Goal: Information Seeking & Learning: Learn about a topic

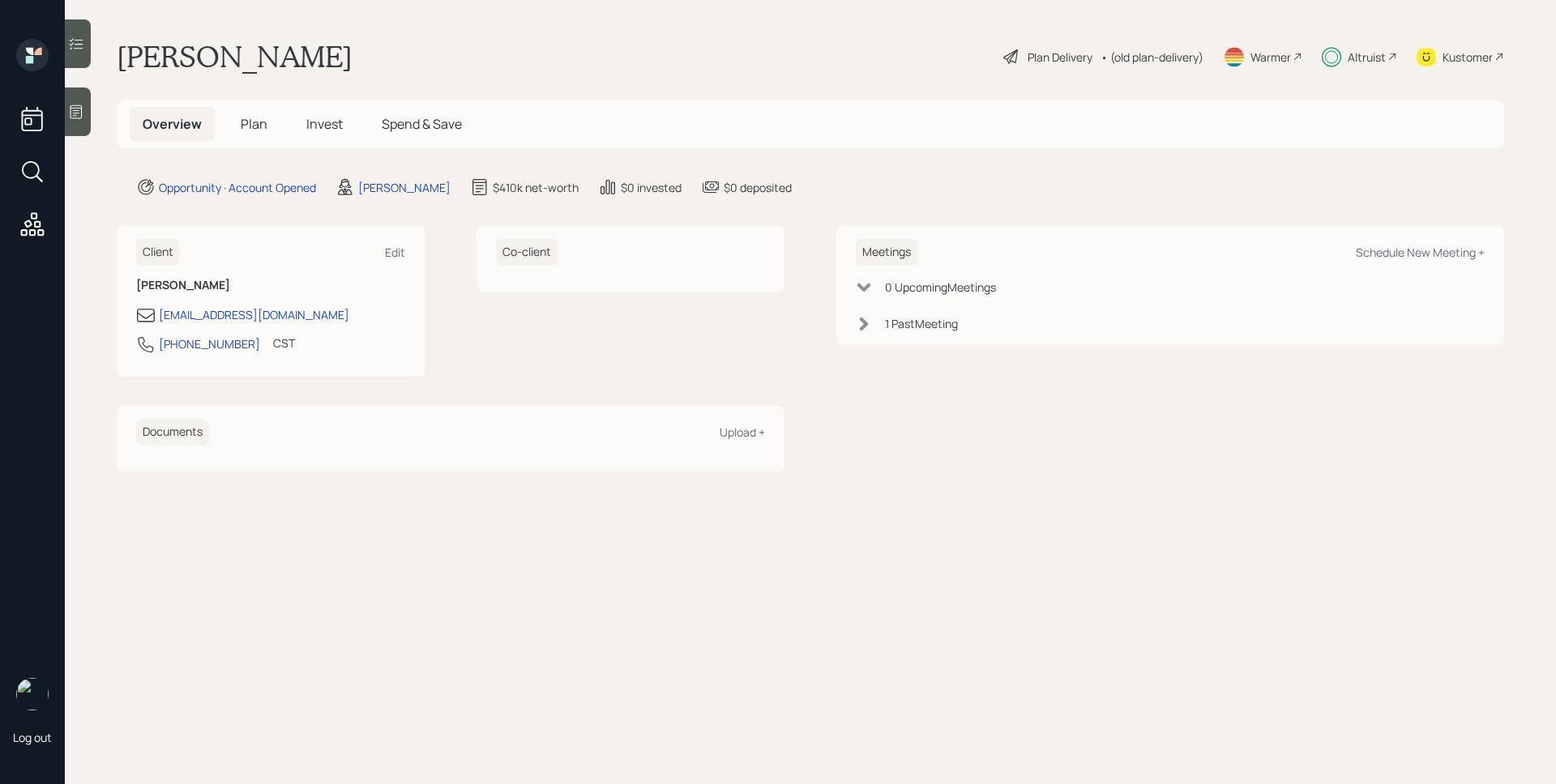
click at [333, 133] on h5 "Invest" at bounding box center [325, 124] width 62 height 35
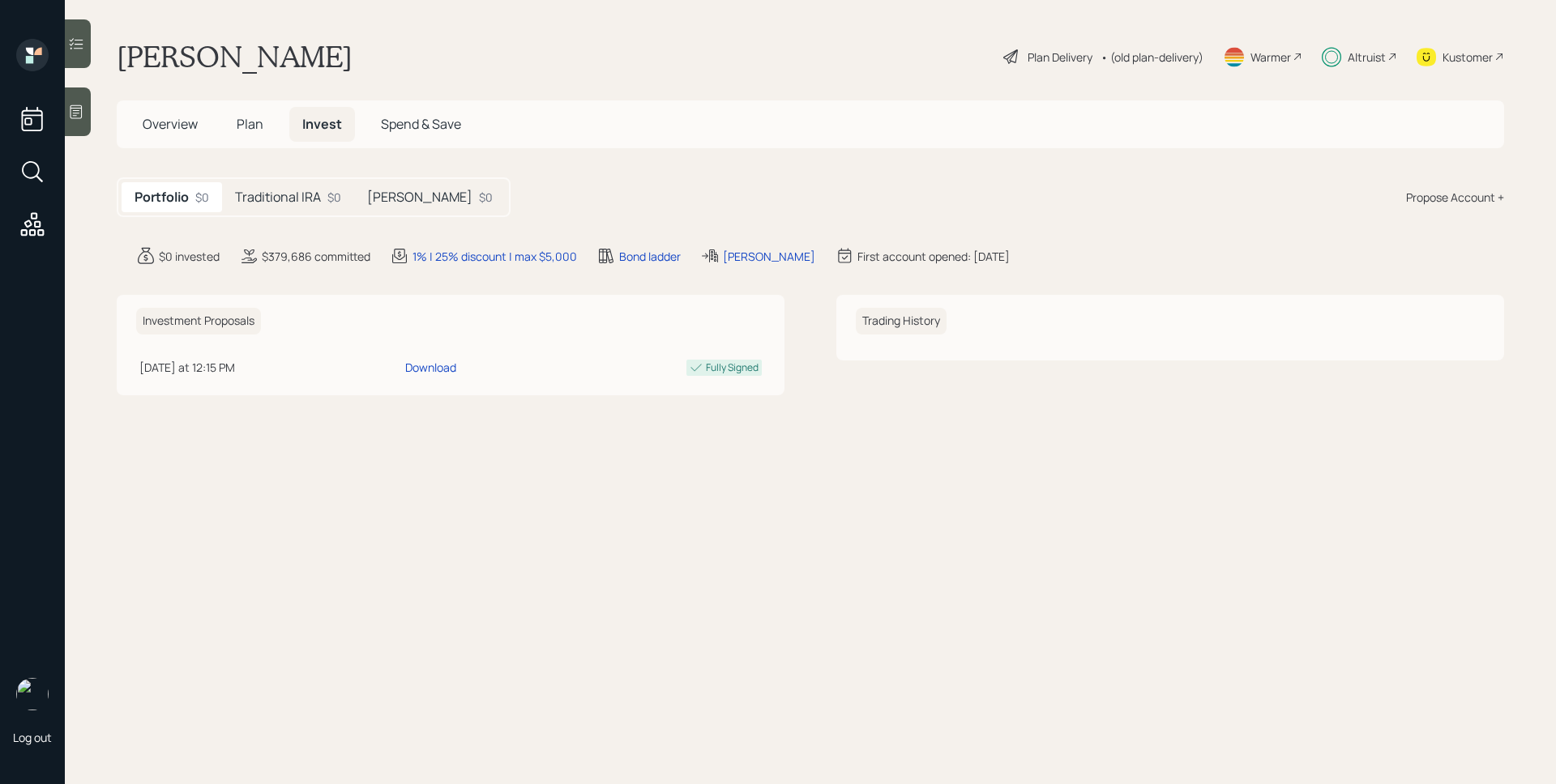
click at [269, 203] on h5 "Traditional IRA" at bounding box center [278, 197] width 86 height 15
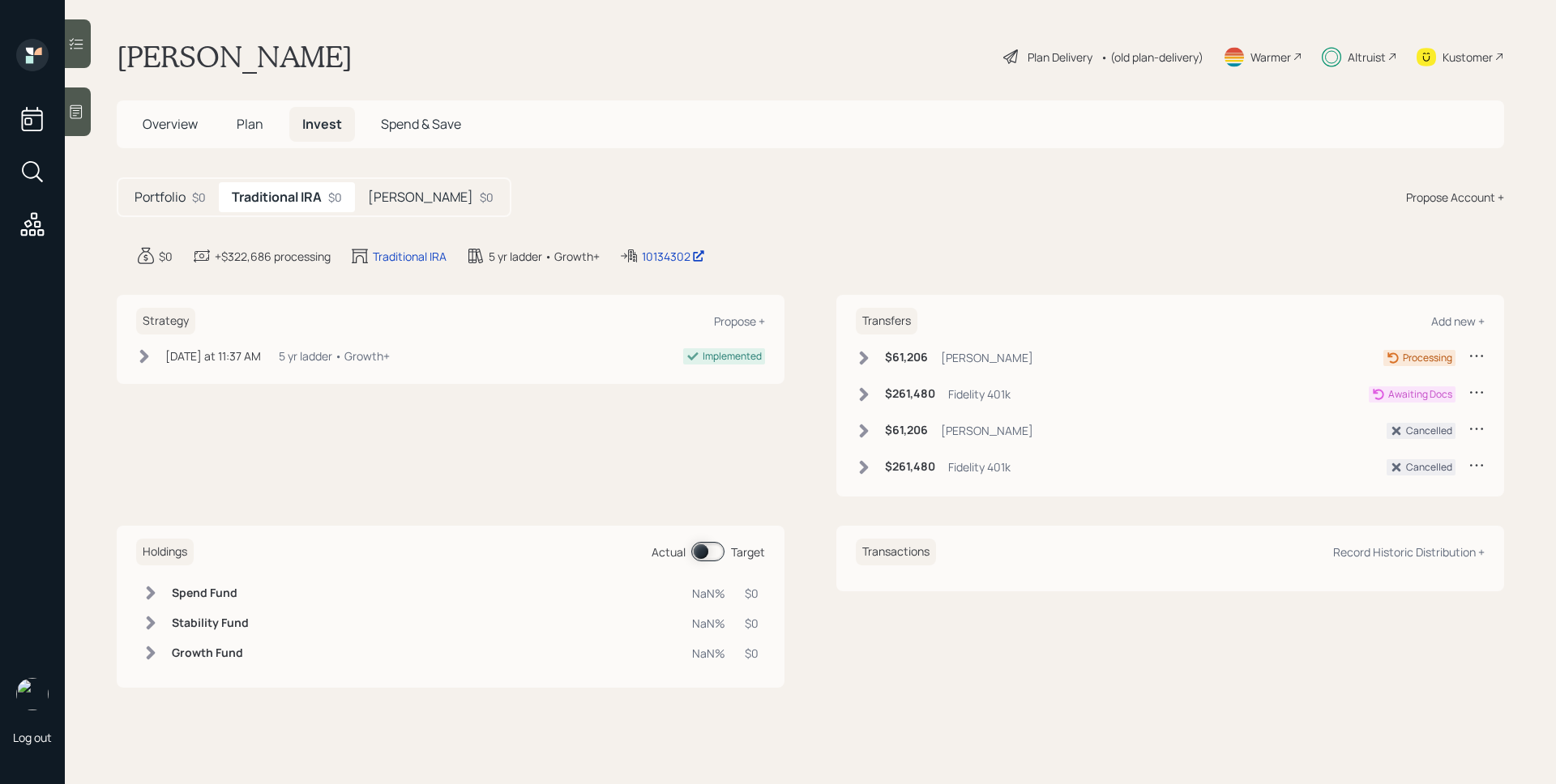
click at [425, 190] on div "[PERSON_NAME] $0" at bounding box center [431, 197] width 151 height 30
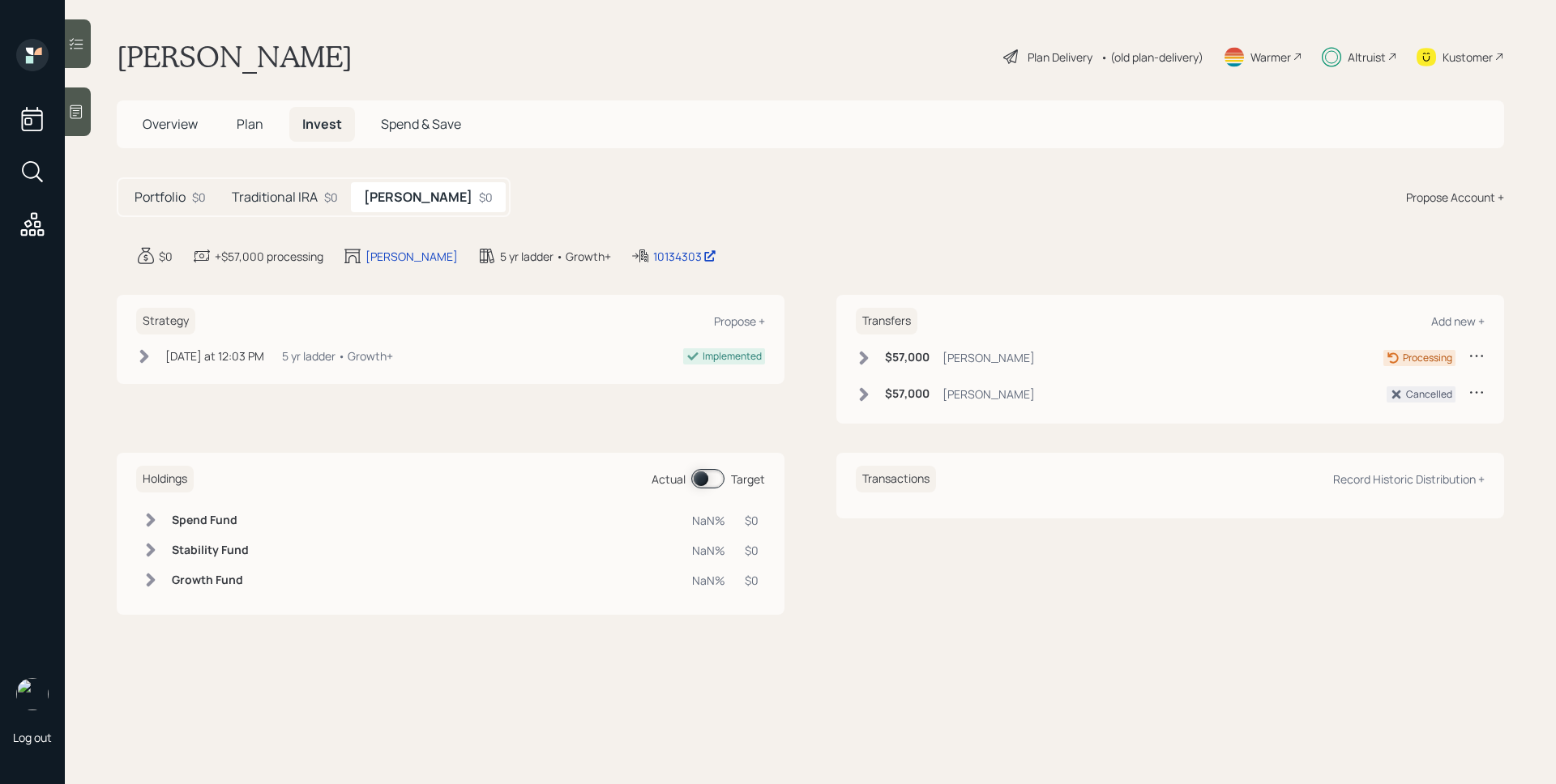
click at [271, 192] on h5 "Traditional IRA" at bounding box center [274, 197] width 86 height 15
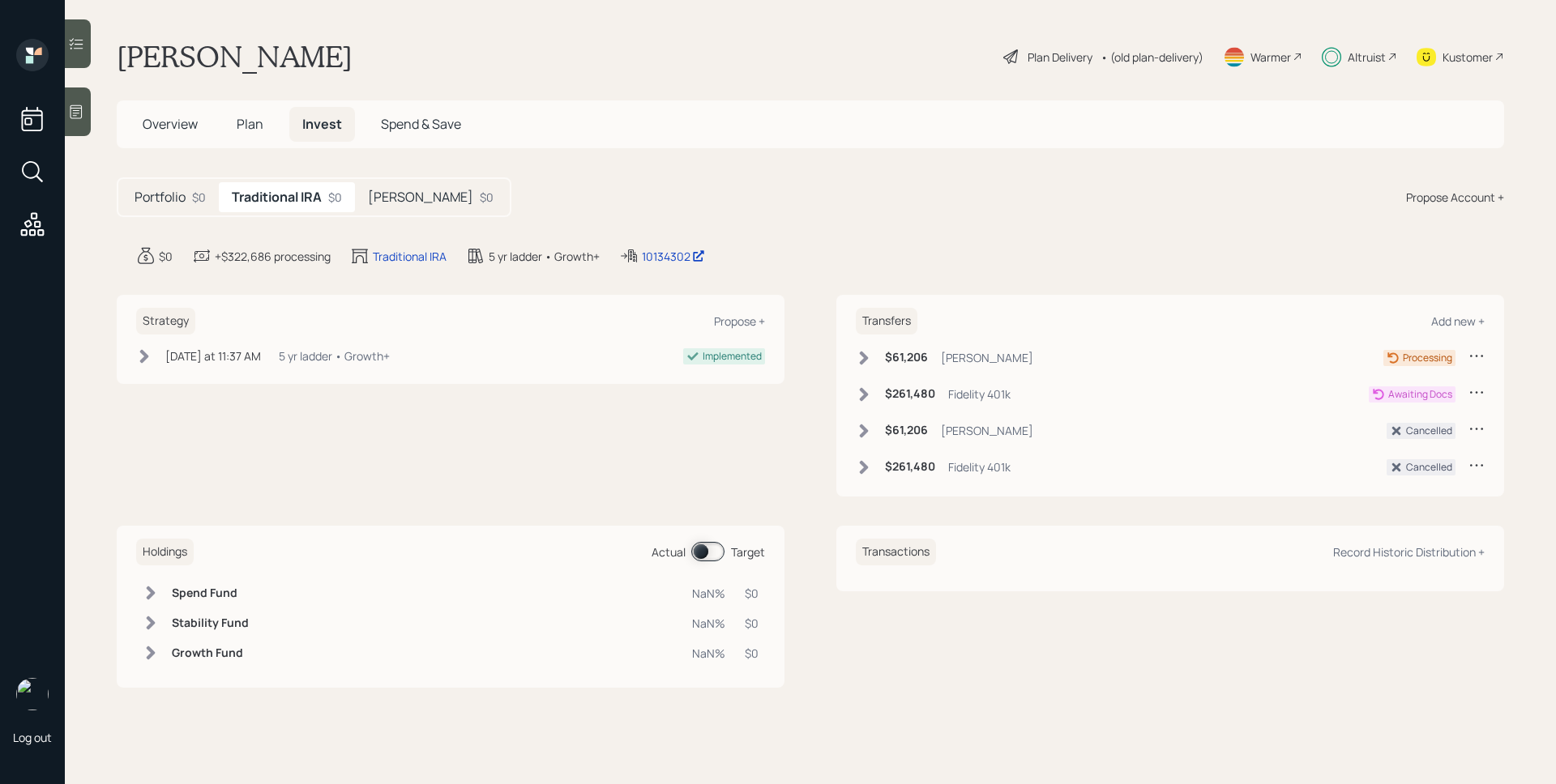
click at [25, 225] on icon at bounding box center [32, 224] width 29 height 29
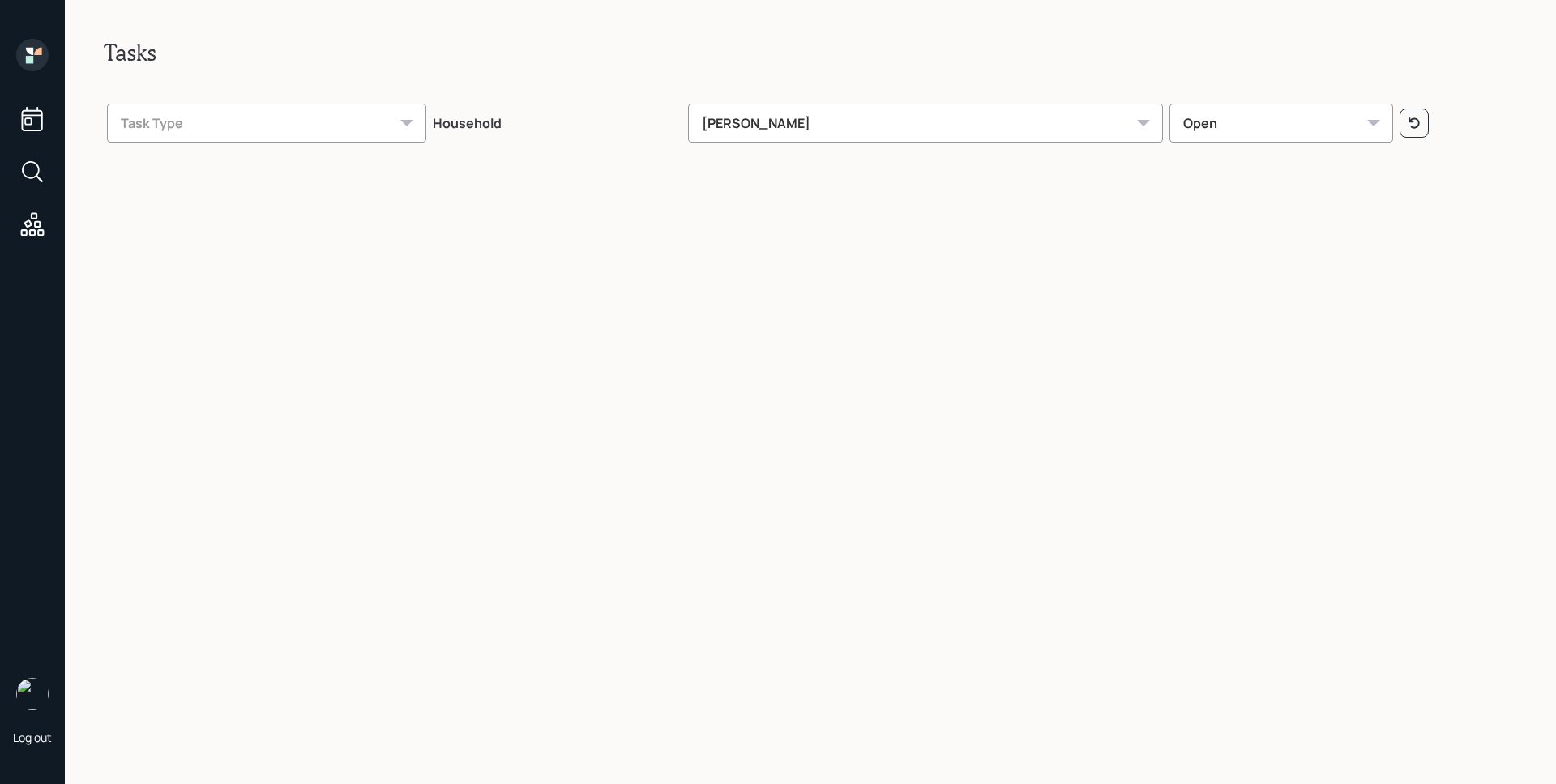
drag, startPoint x: 11, startPoint y: 57, endPoint x: 22, endPoint y: 60, distance: 11.4
click at [13, 58] on div "Log out" at bounding box center [32, 392] width 65 height 784
click at [23, 60] on icon at bounding box center [32, 55] width 32 height 32
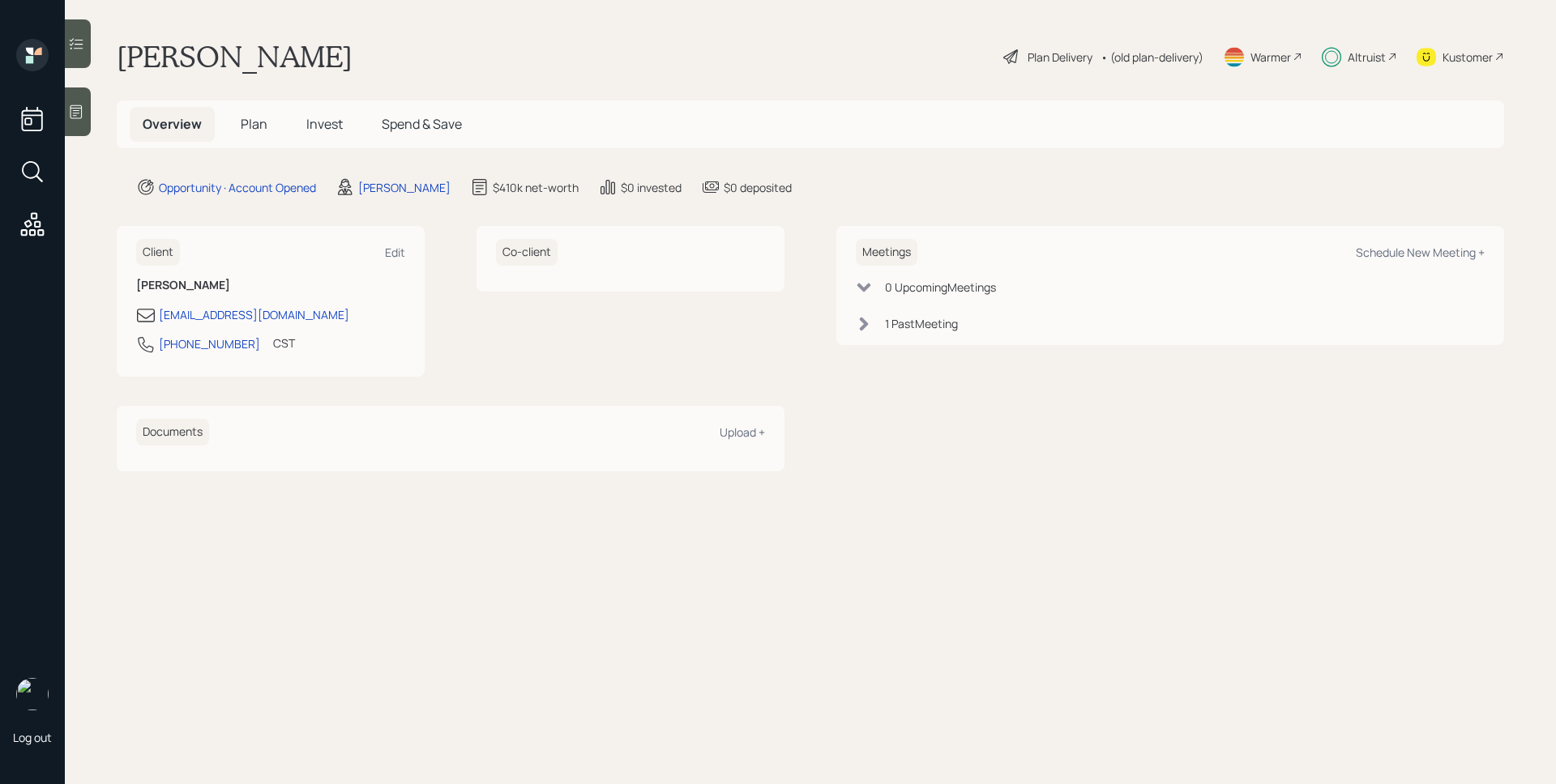
click at [1360, 58] on div "Altruist" at bounding box center [1367, 57] width 38 height 17
